Goal: Task Accomplishment & Management: Complete application form

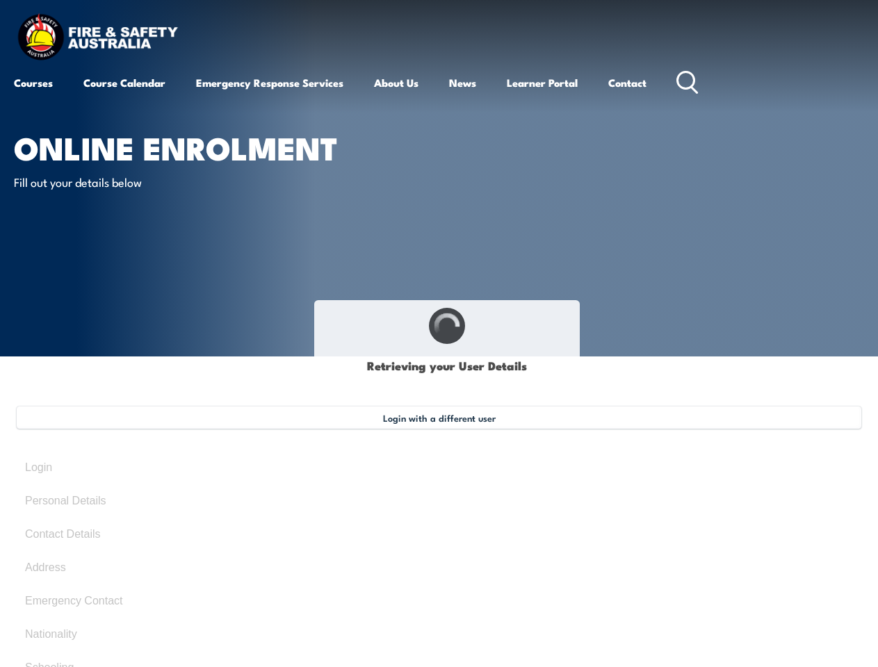
select select "Mr"
type input "Jordan"
type input "MacCullagh"
type input "[DATE]"
type input "89T9UFXNNT"
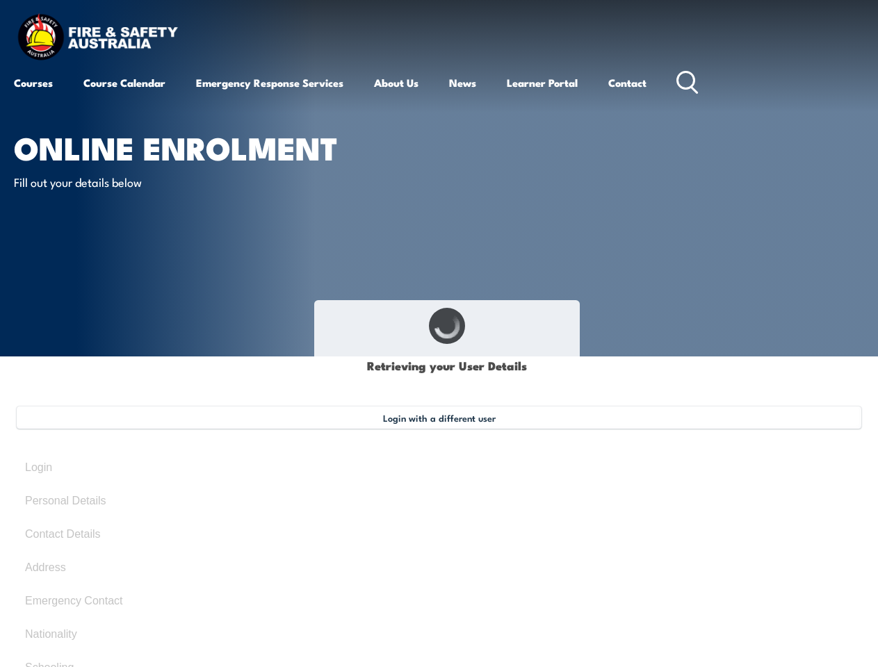
select select "M"
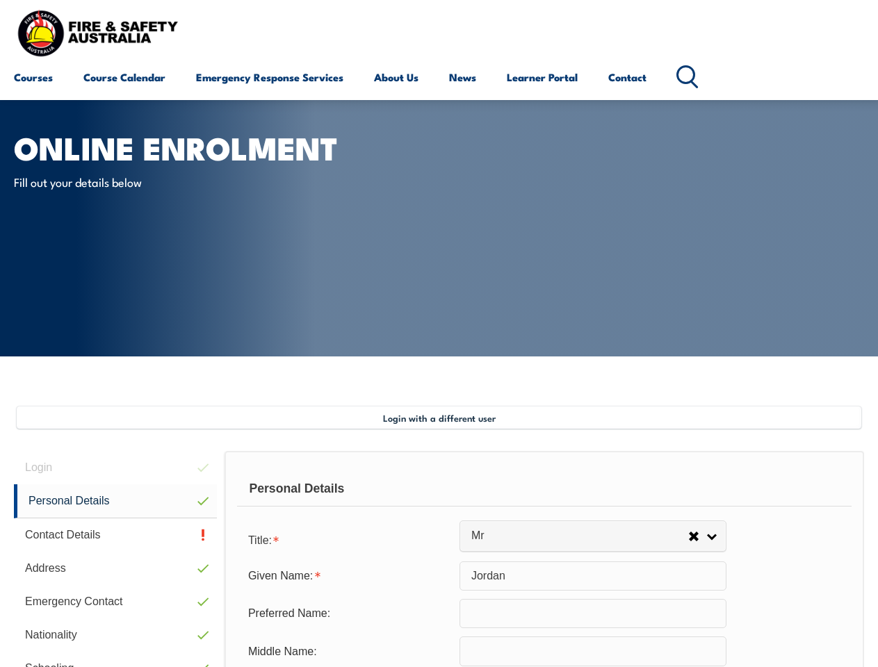
scroll to position [337, 0]
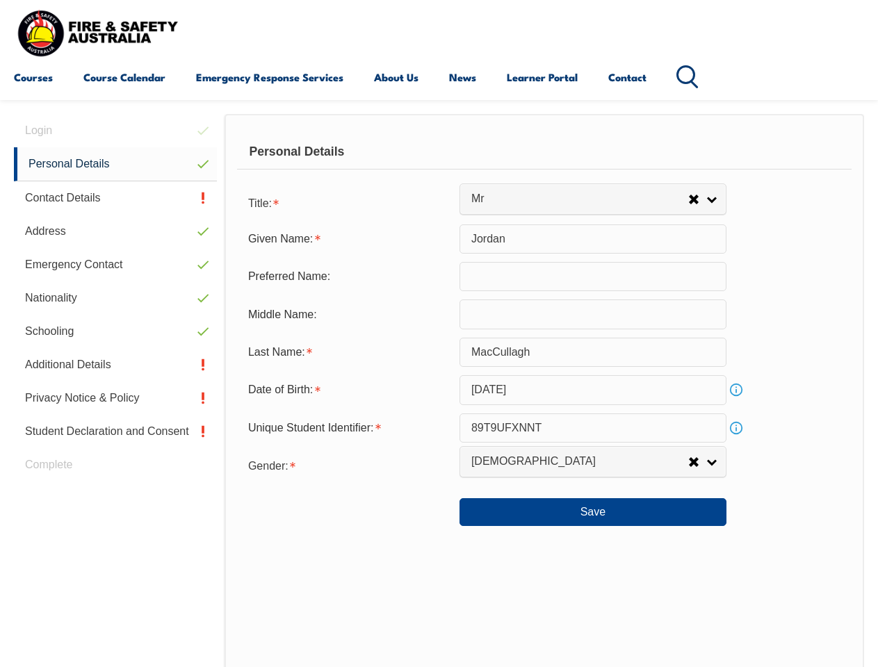
click at [439, 165] on div "Personal Details" at bounding box center [544, 152] width 614 height 35
click at [439, 391] on div "Date of Birth:" at bounding box center [348, 390] width 222 height 26
click at [115, 131] on div "Login Personal Details Contact Details Address Emergency Contact Nationality Sc…" at bounding box center [119, 475] width 211 height 722
click at [115, 164] on link "Personal Details" at bounding box center [115, 164] width 203 height 34
click at [115, 198] on link "Contact Details" at bounding box center [115, 197] width 203 height 33
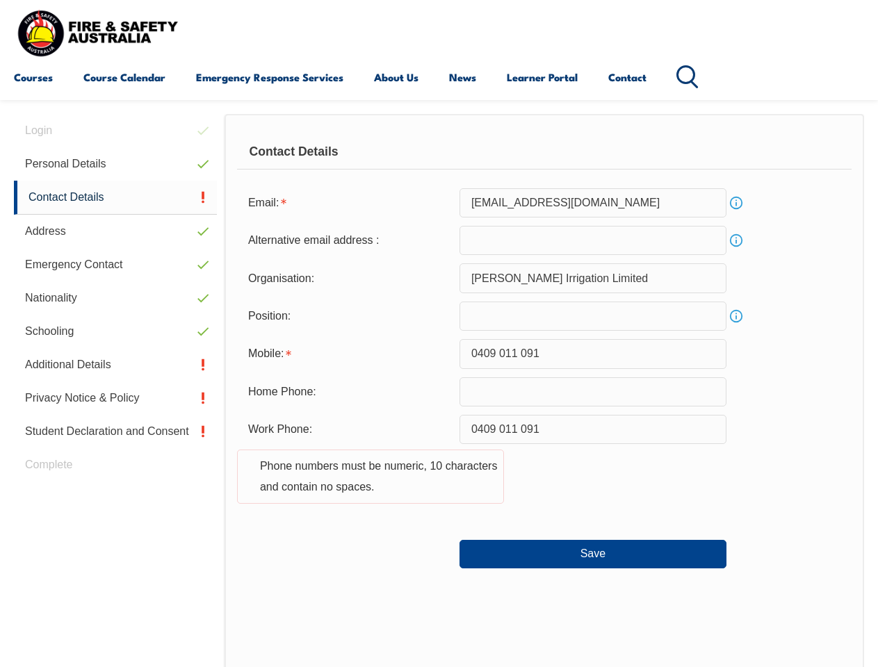
click at [115, 231] on link "Address" at bounding box center [115, 231] width 203 height 33
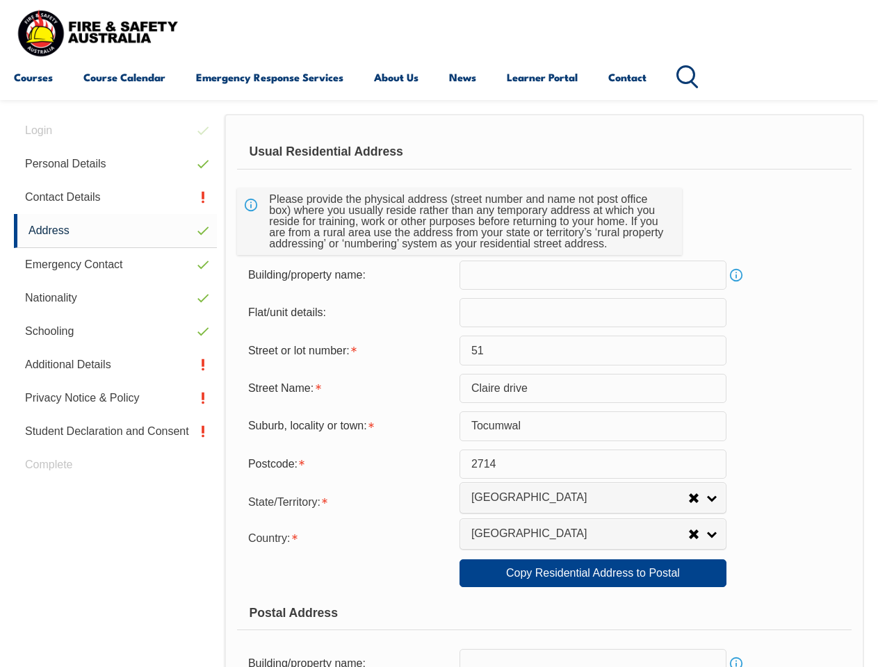
click at [115, 265] on link "Emergency Contact" at bounding box center [115, 264] width 203 height 33
